Goal: Check status: Check status

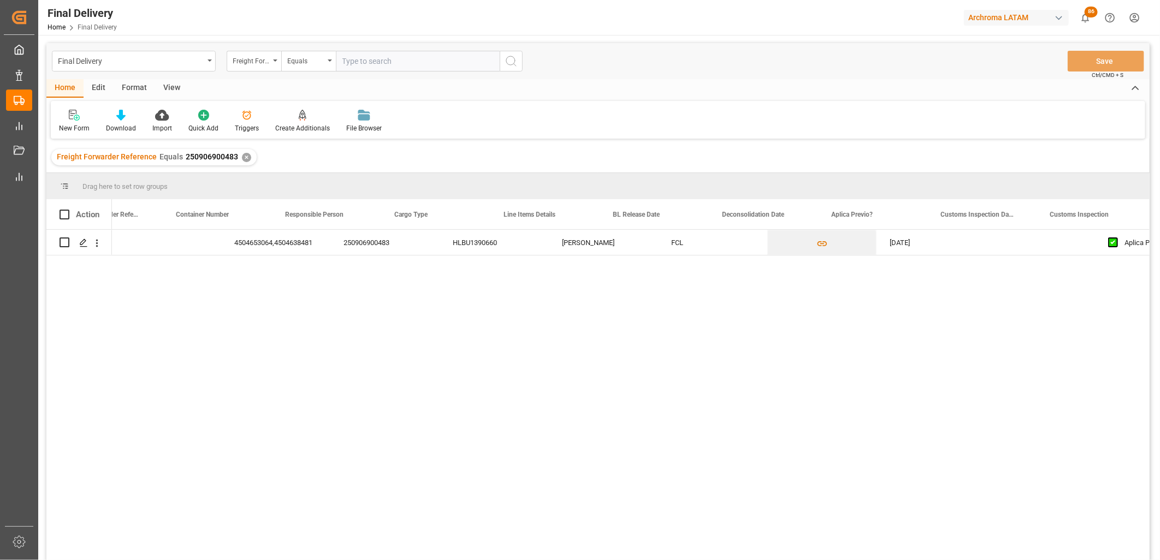
scroll to position [0, 276]
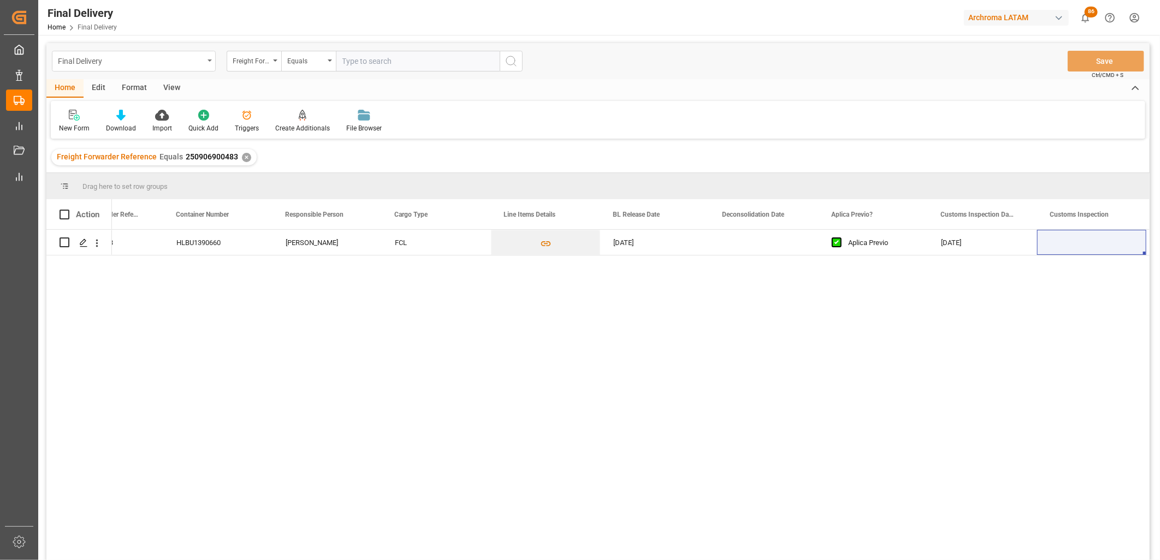
click at [204, 63] on div "Final Delivery" at bounding box center [134, 61] width 164 height 21
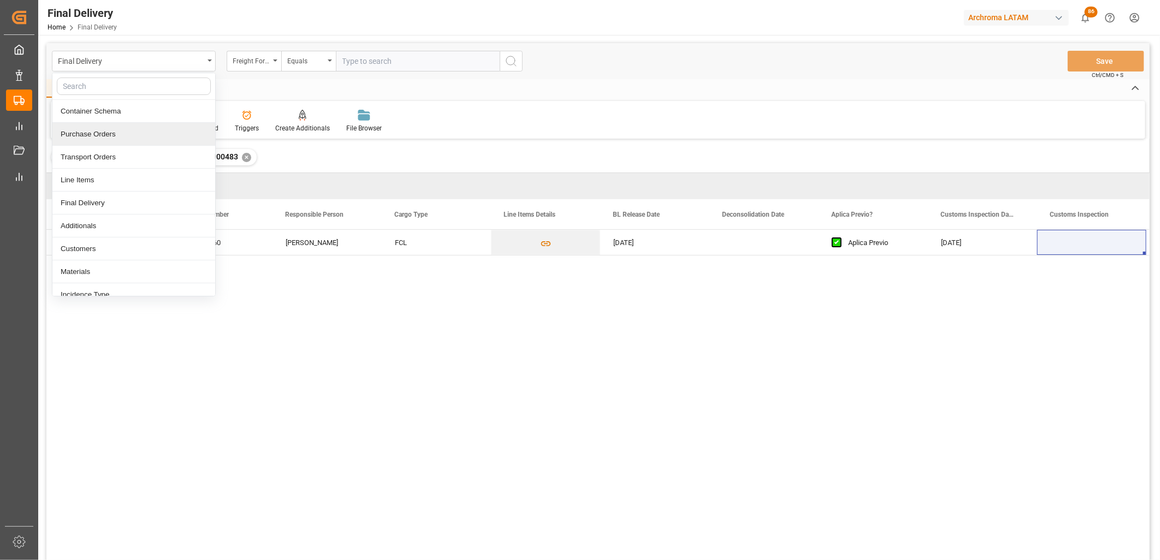
click at [271, 99] on div "Home Edit Format View New Form Download Import Quick Add Triggers Create Additi…" at bounding box center [597, 109] width 1103 height 60
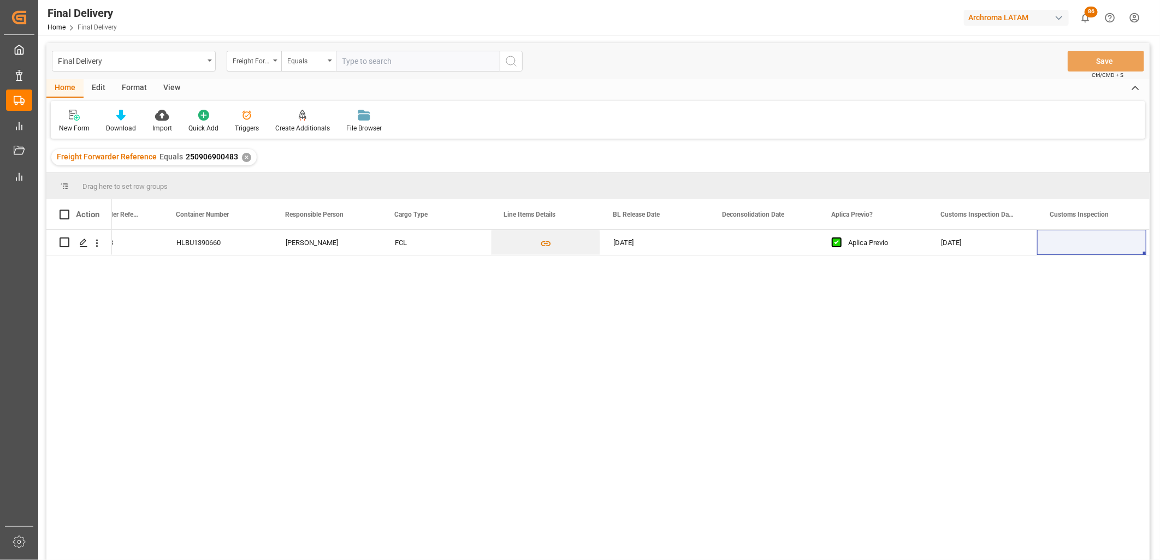
click at [242, 156] on div "✕" at bounding box center [246, 157] width 9 height 9
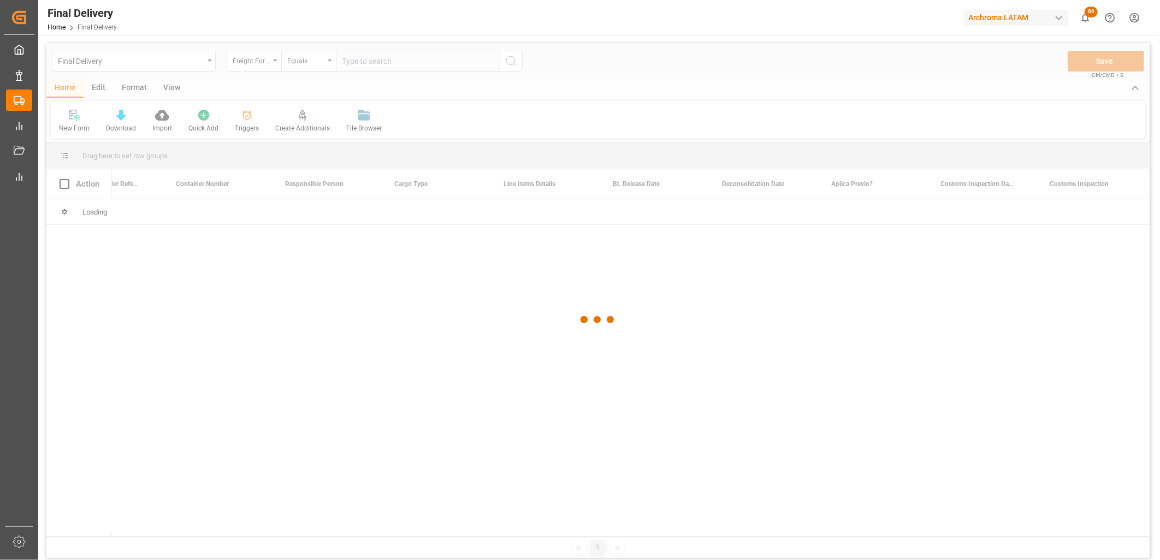
click at [342, 57] on div at bounding box center [597, 320] width 1103 height 554
click at [349, 58] on div at bounding box center [597, 320] width 1103 height 554
click at [348, 61] on div at bounding box center [597, 320] width 1103 height 554
click at [347, 61] on div at bounding box center [597, 320] width 1103 height 554
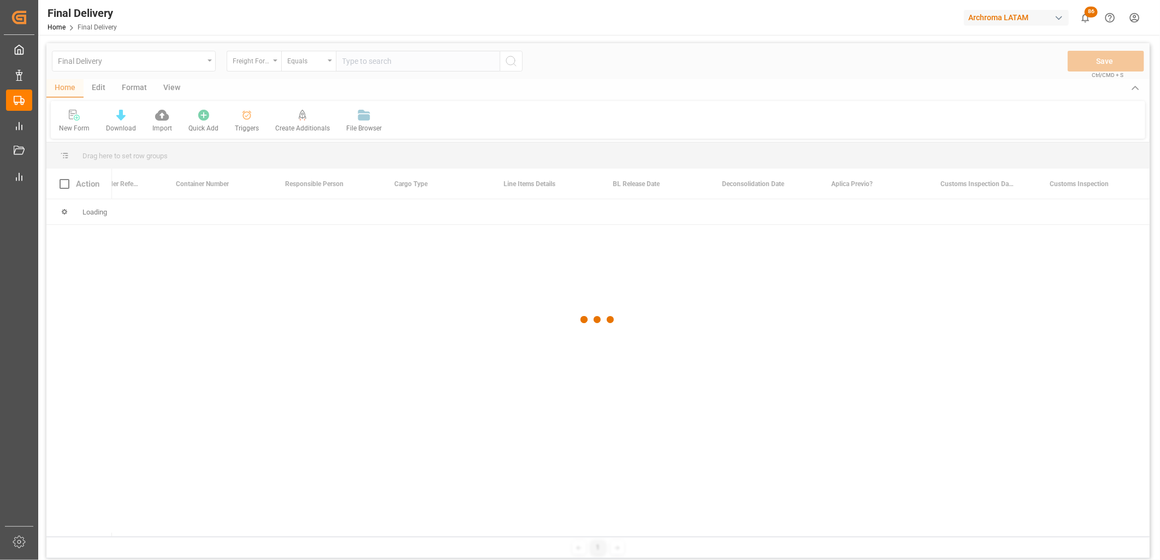
click at [347, 61] on div at bounding box center [597, 320] width 1103 height 554
click at [352, 61] on div at bounding box center [597, 320] width 1103 height 554
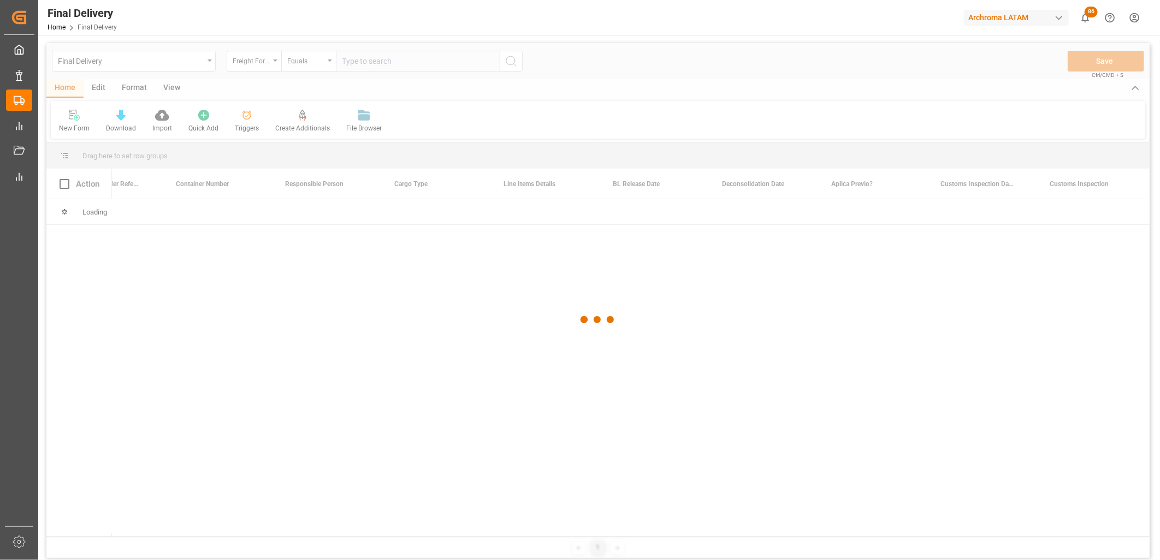
click at [352, 61] on div at bounding box center [597, 320] width 1103 height 554
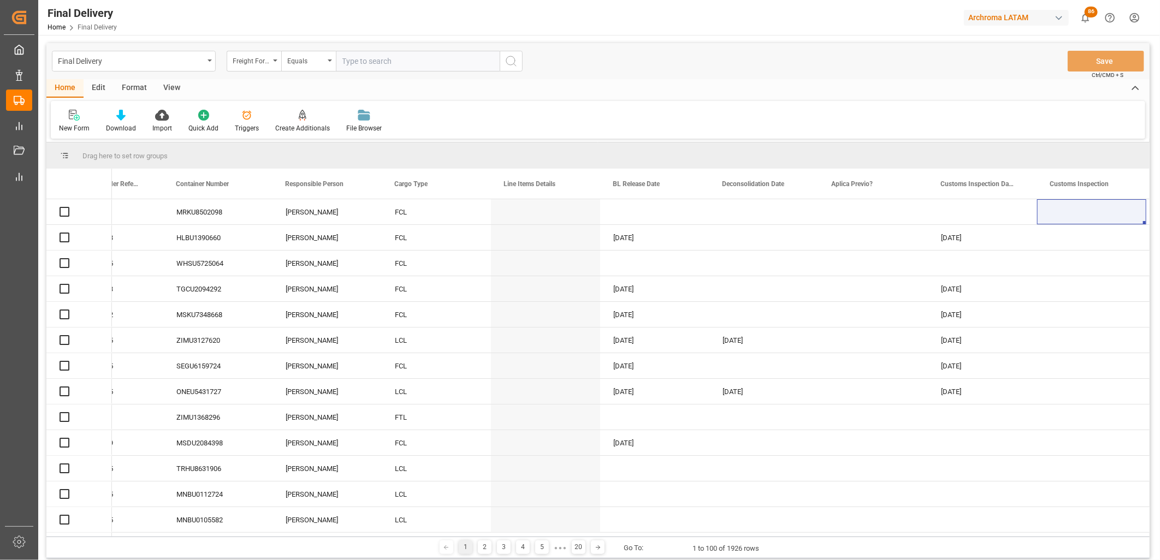
click at [352, 61] on input "text" at bounding box center [418, 61] width 164 height 21
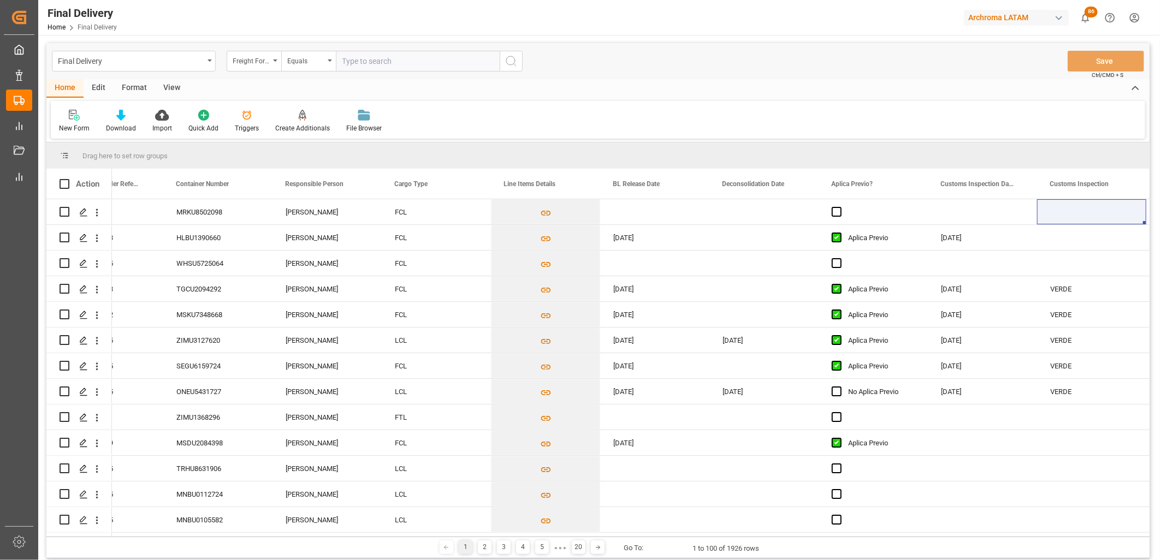
paste input "250915080105"
type input "250915080105"
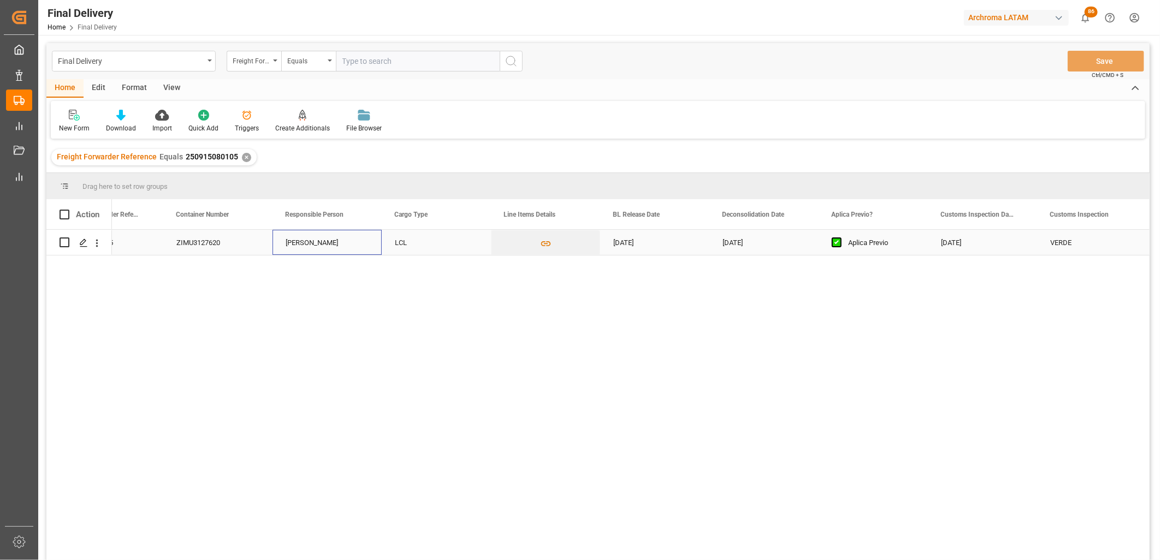
click at [319, 245] on div "[PERSON_NAME]" at bounding box center [326, 242] width 109 height 25
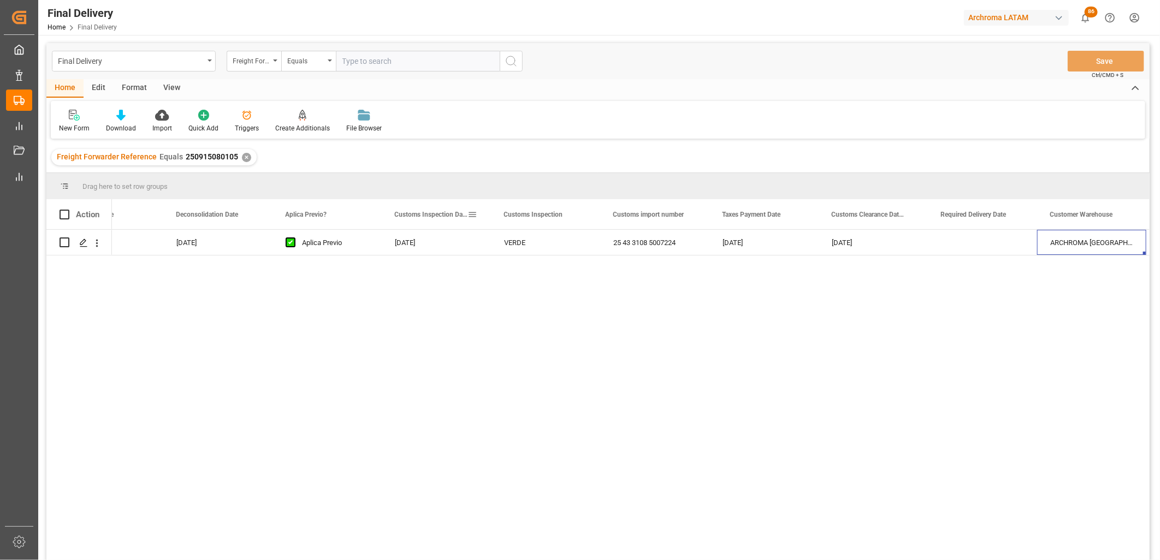
drag, startPoint x: 233, startPoint y: 248, endPoint x: 115, endPoint y: 260, distance: 118.0
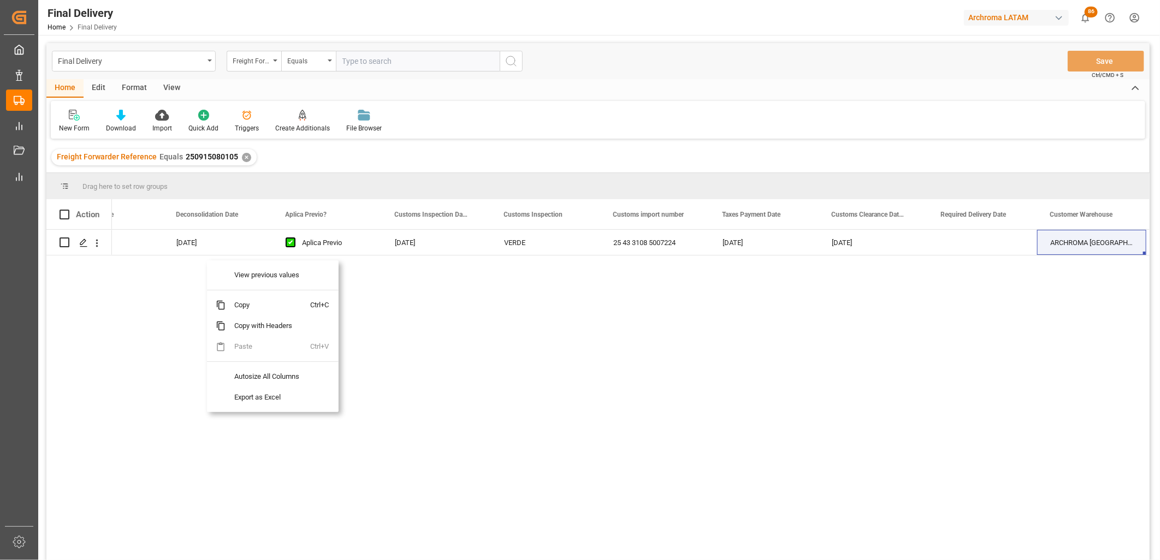
click at [729, 317] on div "[DATE] [DATE] Aplica Previo [DATE] VERDE 25 43 3108 5007224 [DATE] [DATE] ARCHR…" at bounding box center [631, 398] width 1038 height 337
